Goal: Task Accomplishment & Management: Manage account settings

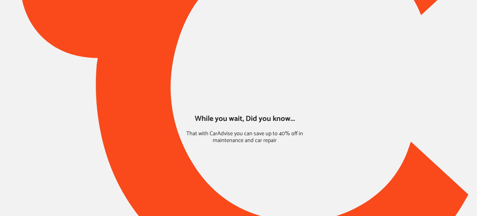
type input "*****"
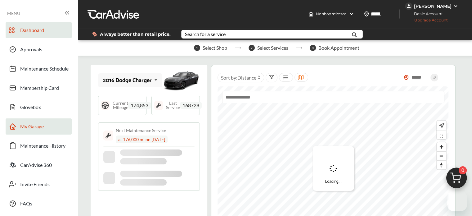
click at [25, 125] on span "My Garage" at bounding box center [32, 127] width 24 height 8
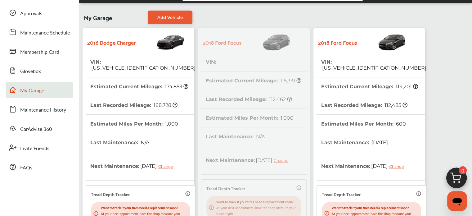
scroll to position [29, 0]
